Goal: Task Accomplishment & Management: Use online tool/utility

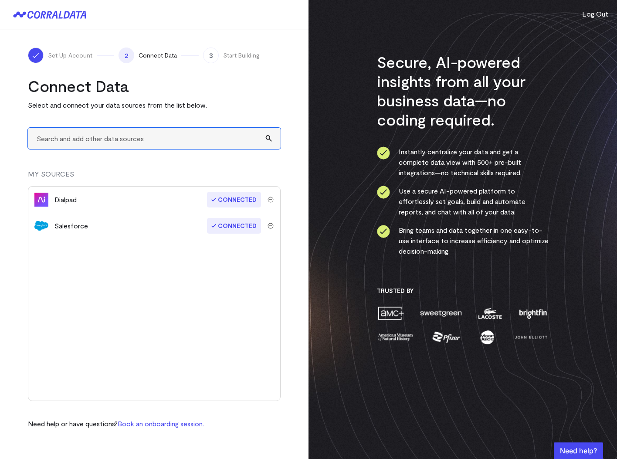
click at [108, 139] on input "text" at bounding box center [154, 138] width 253 height 21
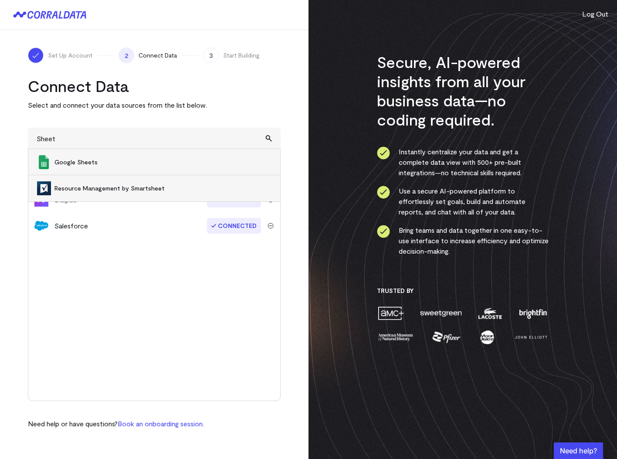
click at [102, 164] on span "Google Sheets" at bounding box center [162, 162] width 217 height 9
type input "Google Sheets"
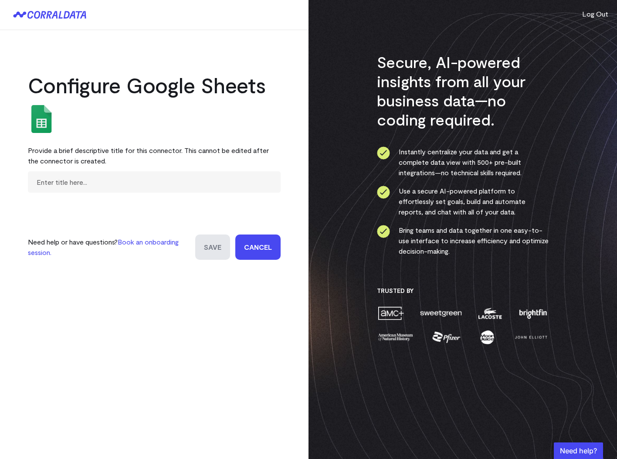
click at [248, 244] on link "Cancel" at bounding box center [257, 246] width 45 height 25
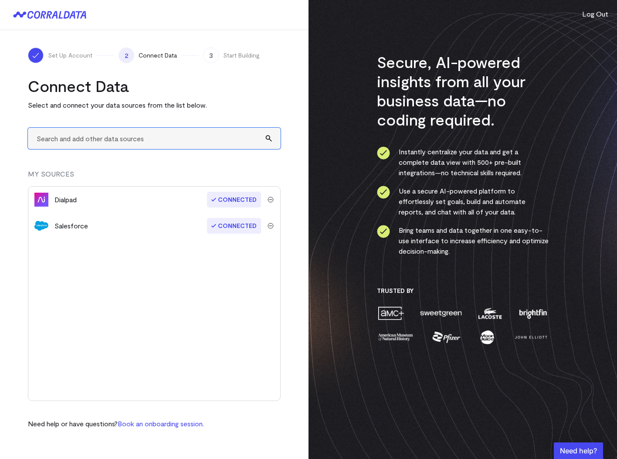
click at [127, 141] on input "text" at bounding box center [154, 138] width 253 height 21
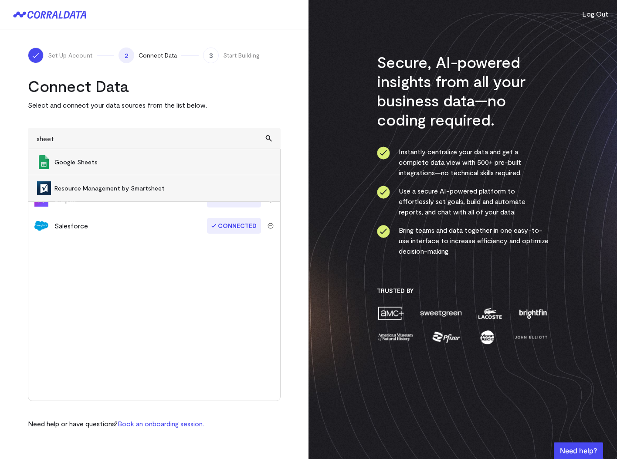
click at [109, 162] on span "Google Sheets" at bounding box center [162, 162] width 217 height 9
type input "Google Sheets"
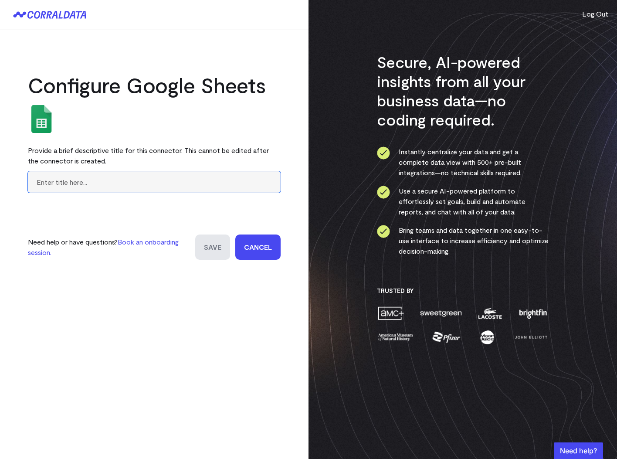
click at [96, 178] on input "text" at bounding box center [154, 181] width 253 height 21
type input "Marketing Spend"
click at [214, 251] on input "Save" at bounding box center [212, 246] width 35 height 25
